Goal: Obtain resource: Download file/media

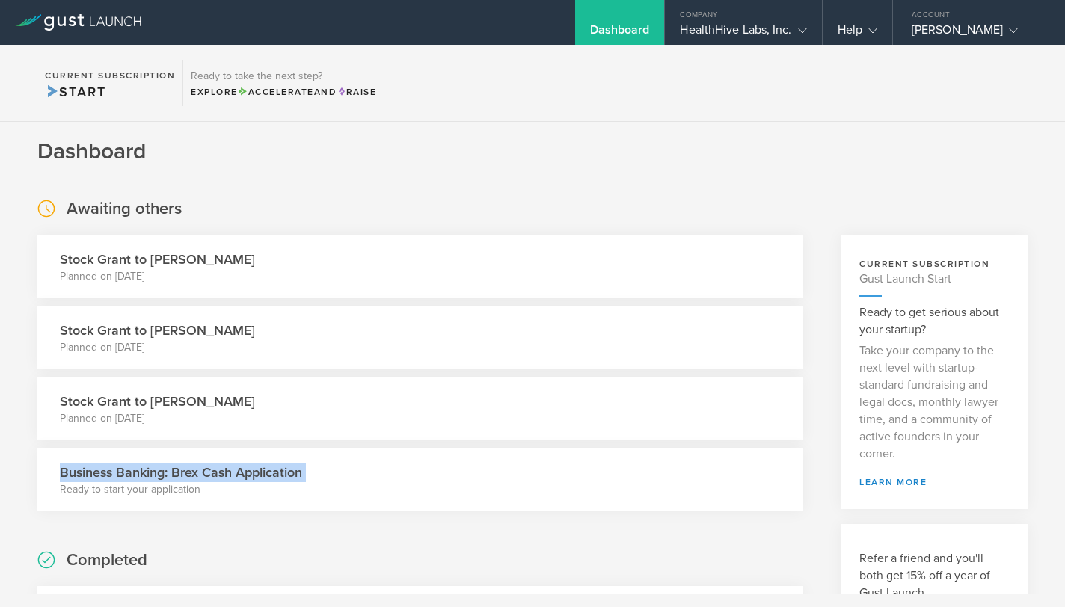
click at [644, 21] on div "Dashboard" at bounding box center [620, 22] width 90 height 45
click at [75, 21] on icon at bounding box center [78, 22] width 126 height 16
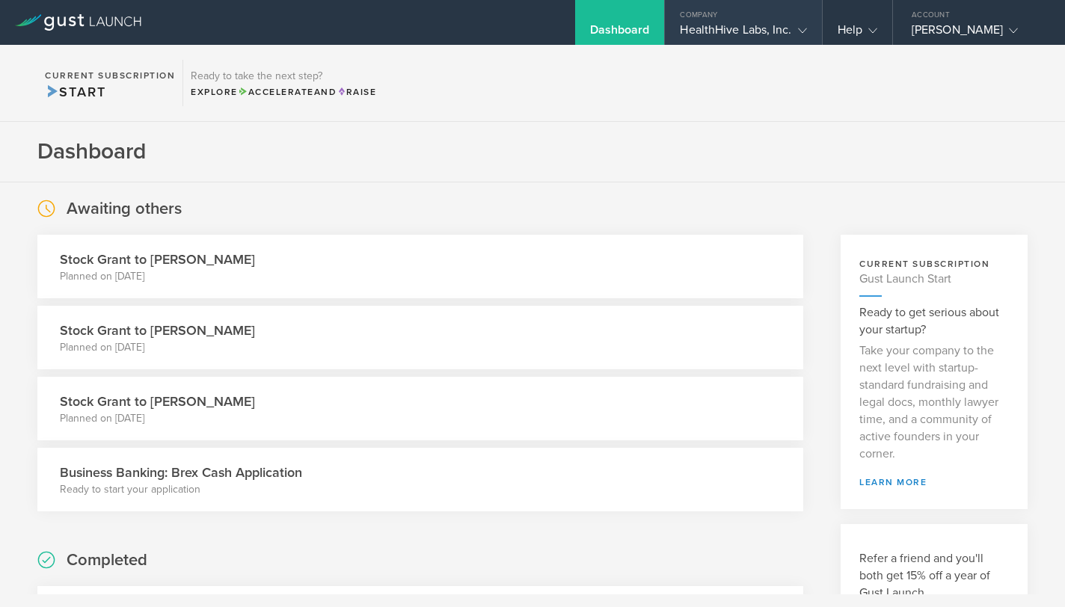
click at [779, 36] on div "HealthHive Labs, Inc." at bounding box center [743, 33] width 126 height 22
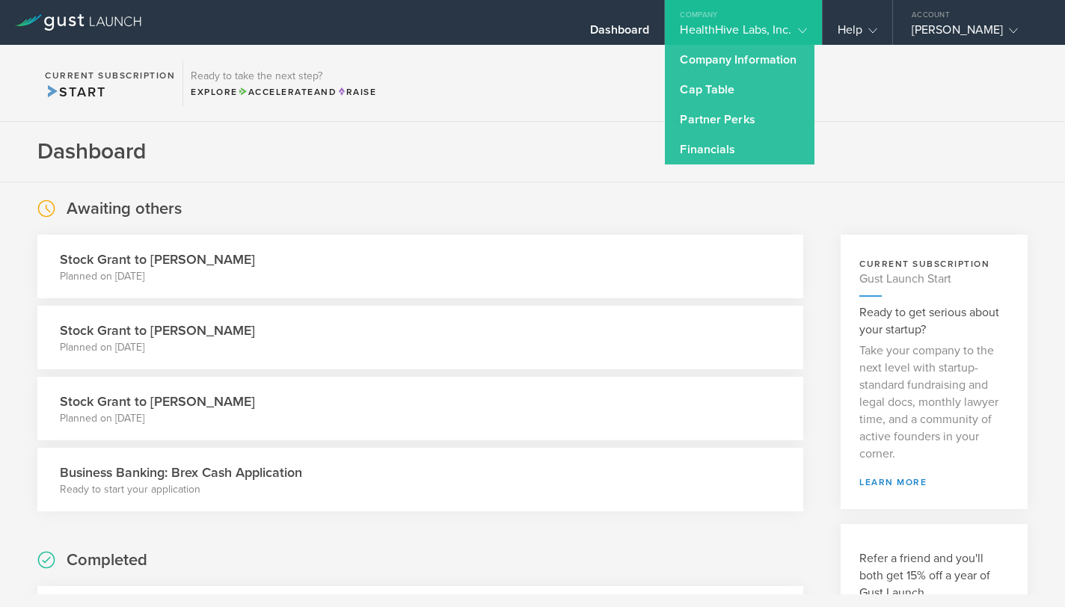
click at [755, 22] on div "HealthHive Labs, Inc." at bounding box center [743, 33] width 126 height 22
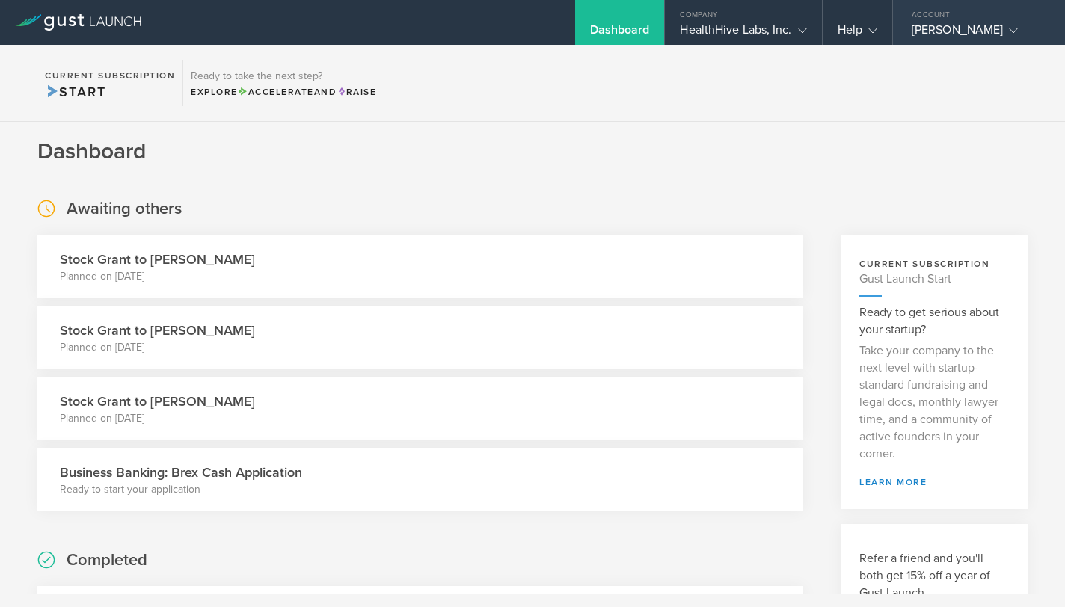
click at [979, 32] on div "[PERSON_NAME]" at bounding box center [975, 33] width 127 height 22
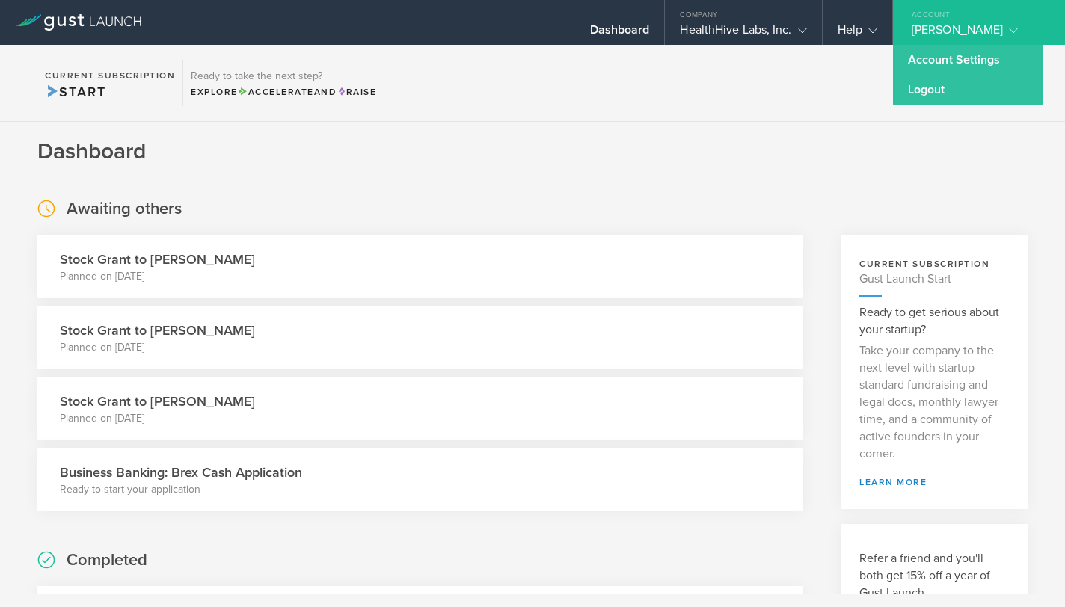
click at [732, 71] on section "Current Subscription Start Ready to take the next step? Explore Accelerate and …" at bounding box center [532, 83] width 1065 height 77
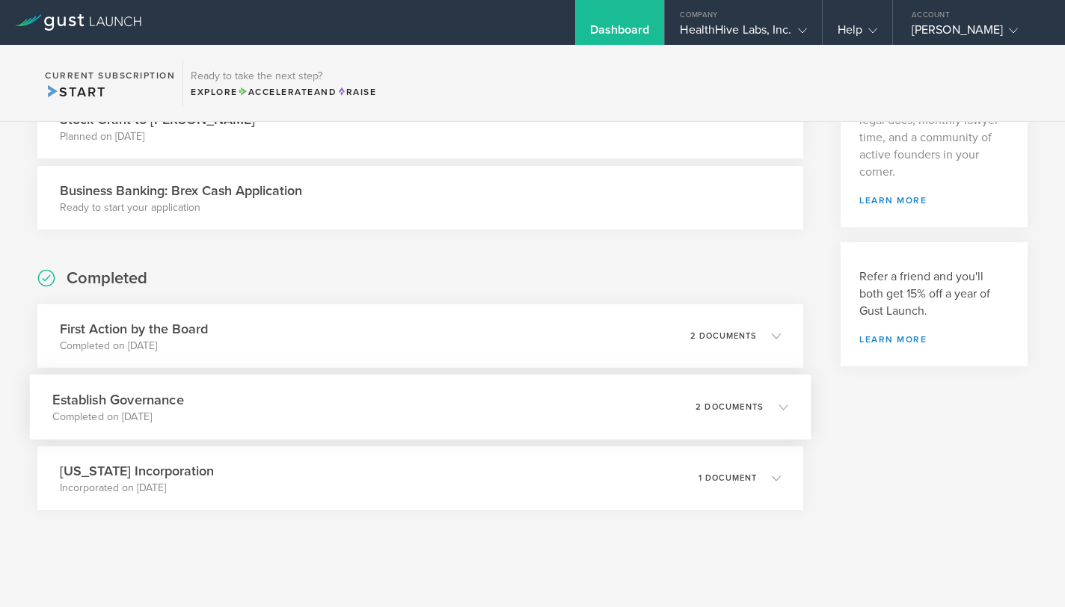
scroll to position [271, 0]
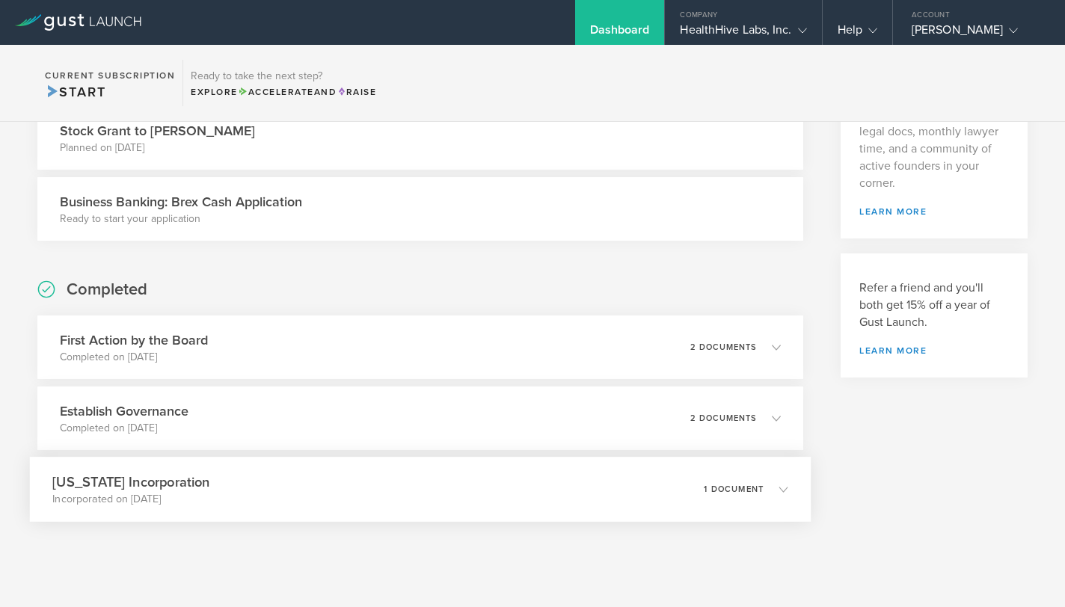
click at [352, 506] on div "[US_STATE] Incorporation Incorporated on [DATE] 1 document" at bounding box center [420, 489] width 781 height 65
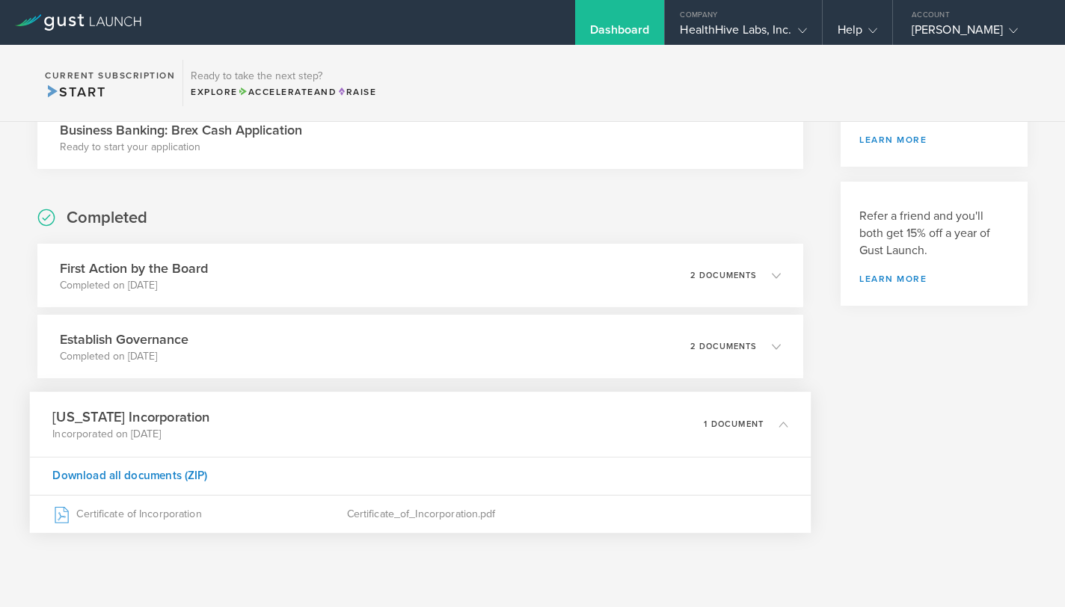
scroll to position [407, 0]
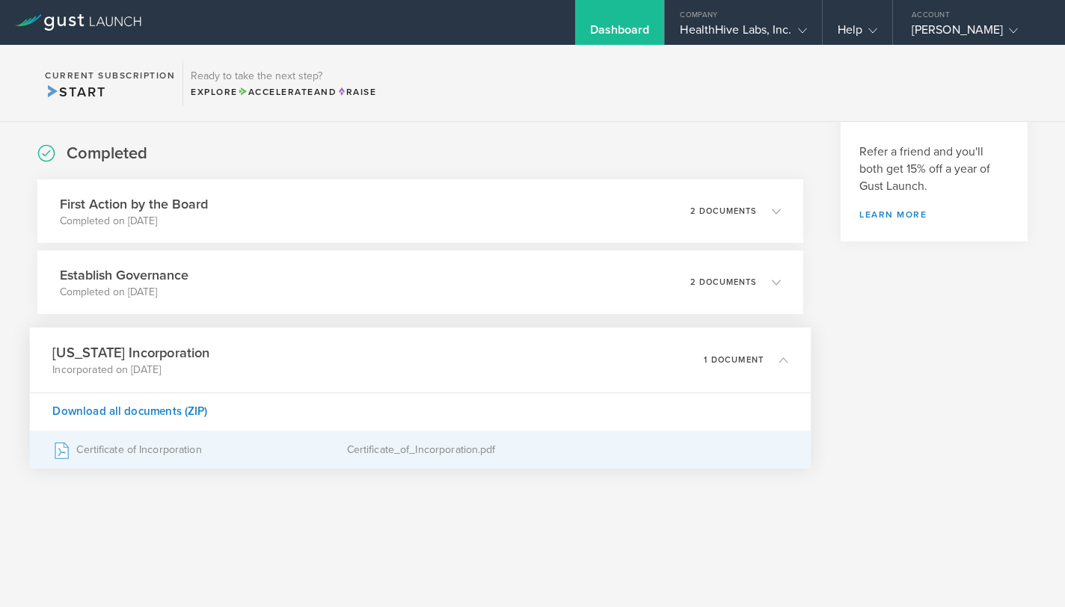
click at [174, 451] on div "Certificate of Incorporation" at bounding box center [199, 450] width 294 height 37
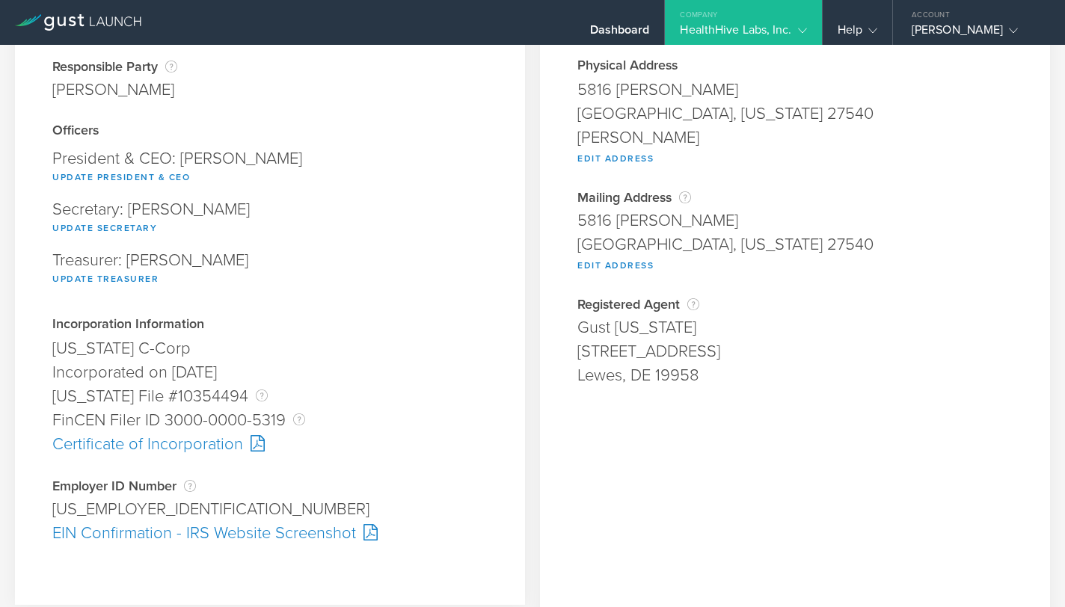
scroll to position [126, 0]
click at [143, 536] on div "EIN Confirmation - IRS Website Screenshot" at bounding box center [269, 533] width 435 height 24
